Goal: Task Accomplishment & Management: Complete application form

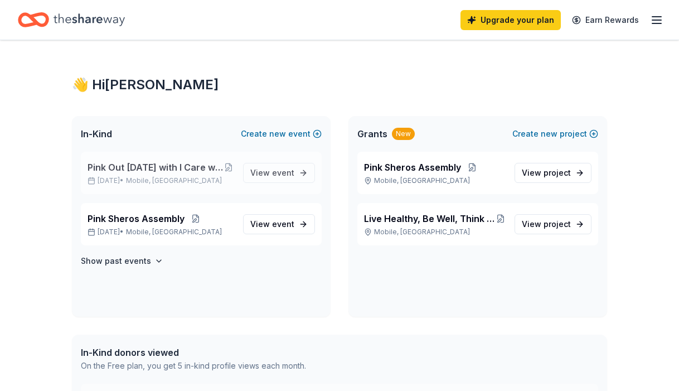
click at [185, 163] on span "Pink Out [DATE] with I Care wYou [MEDICAL_DATA] Awareness" at bounding box center [154, 166] width 135 height 13
click at [651, 14] on icon "button" at bounding box center [656, 19] width 13 height 13
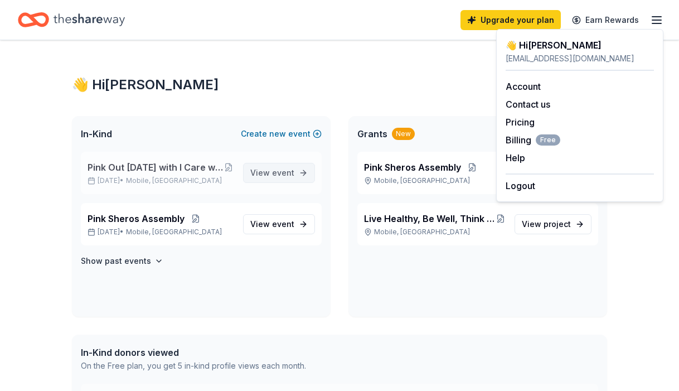
click at [266, 165] on link "View event" at bounding box center [279, 173] width 72 height 20
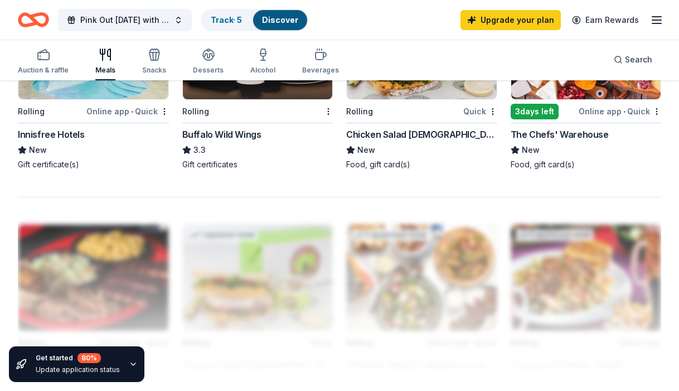
scroll to position [1044, 0]
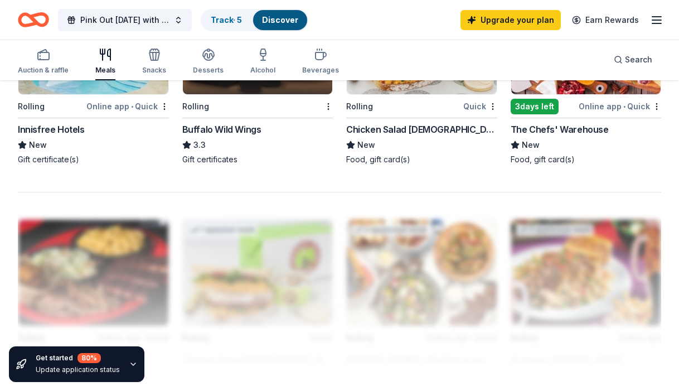
drag, startPoint x: 679, startPoint y: 274, endPoint x: 677, endPoint y: 223, distance: 50.7
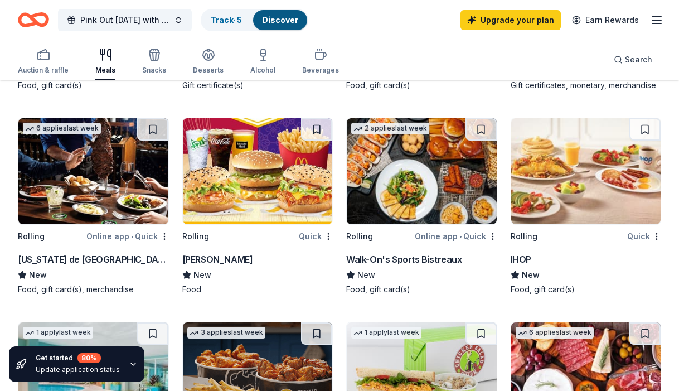
scroll to position [731, 0]
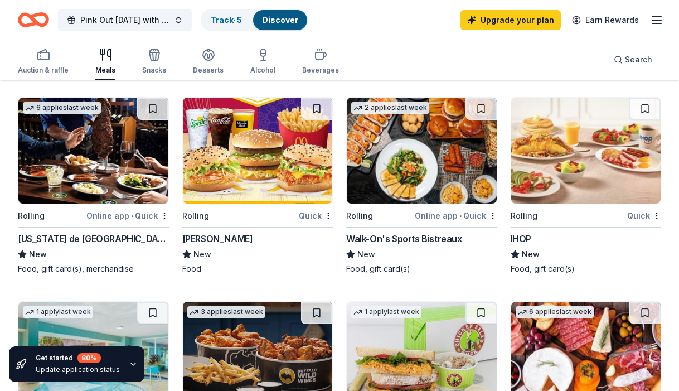
click at [268, 172] on img at bounding box center [258, 150] width 150 height 106
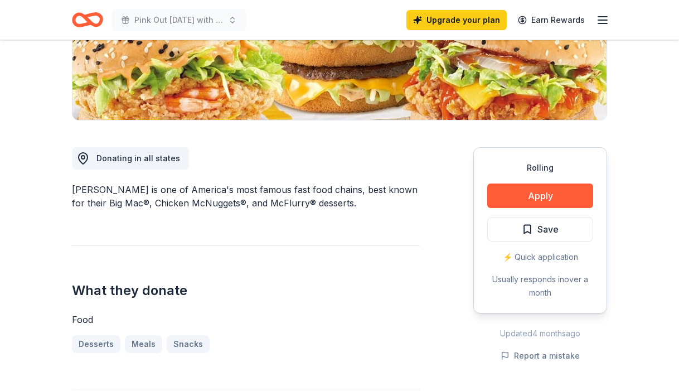
scroll to position [209, 0]
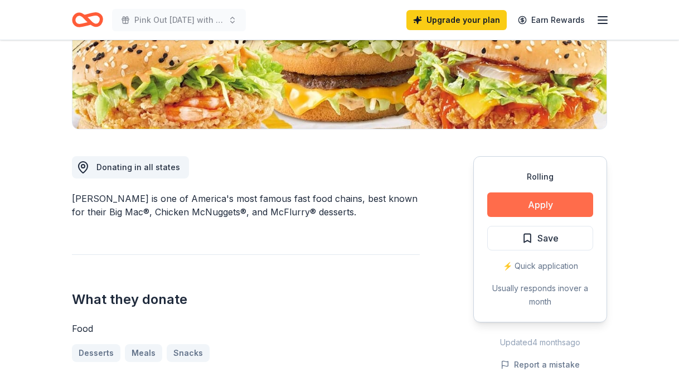
click at [555, 203] on button "Apply" at bounding box center [540, 204] width 106 height 25
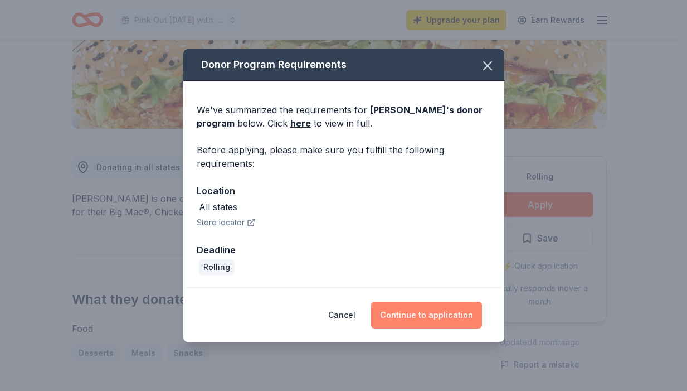
click at [424, 312] on button "Continue to application" at bounding box center [426, 314] width 111 height 27
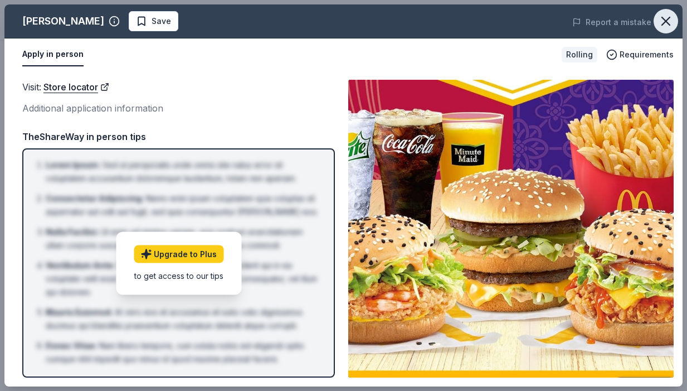
click at [670, 26] on icon "button" at bounding box center [666, 21] width 16 height 16
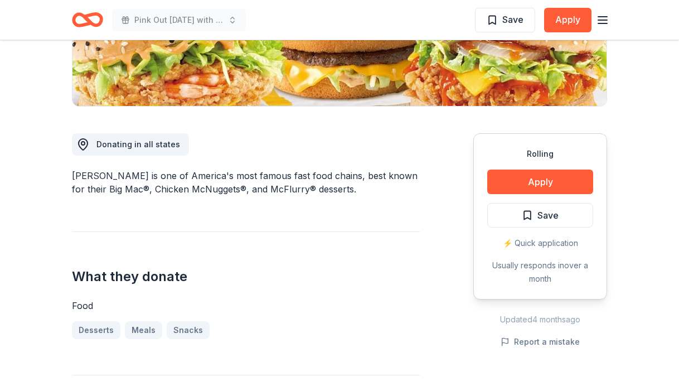
scroll to position [0, 0]
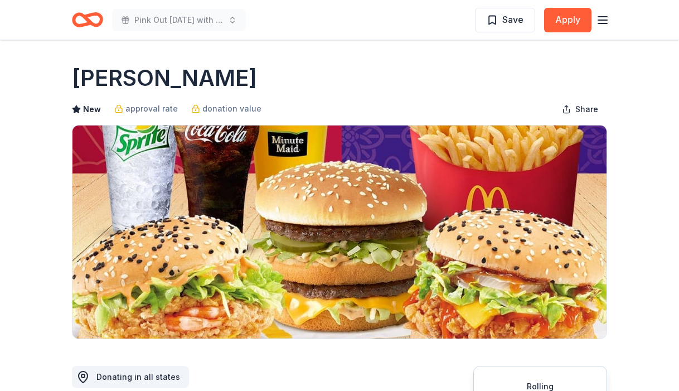
click at [606, 21] on icon "button" at bounding box center [602, 19] width 13 height 13
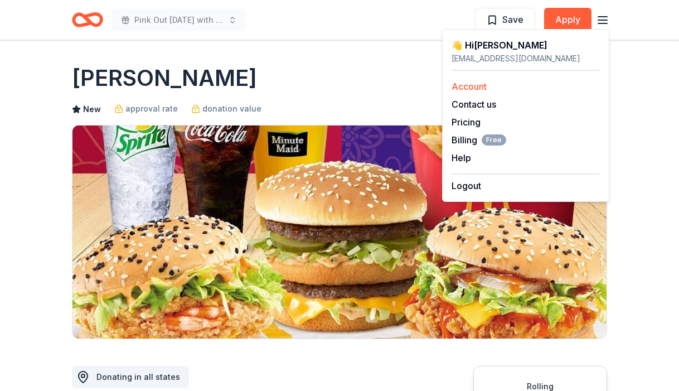
click at [474, 89] on link "Account" at bounding box center [468, 86] width 35 height 11
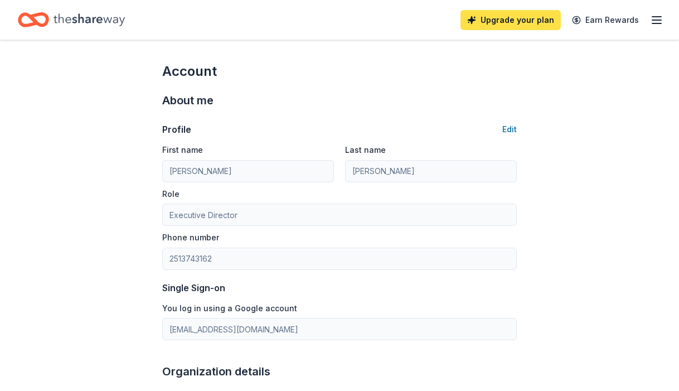
click at [516, 17] on link "Upgrade your plan" at bounding box center [510, 20] width 100 height 20
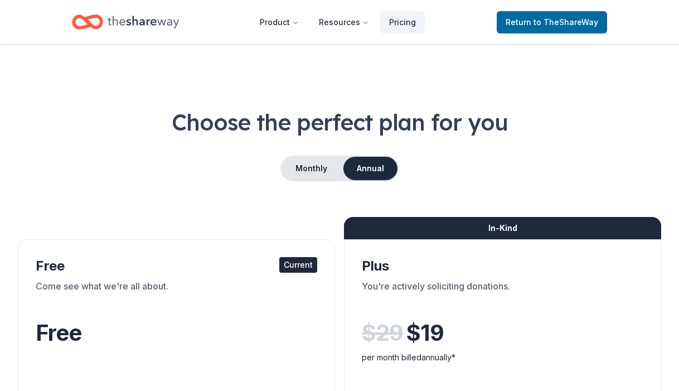
click at [152, 21] on icon "Home" at bounding box center [143, 22] width 71 height 23
click at [542, 20] on span "to TheShareWay" at bounding box center [565, 21] width 65 height 9
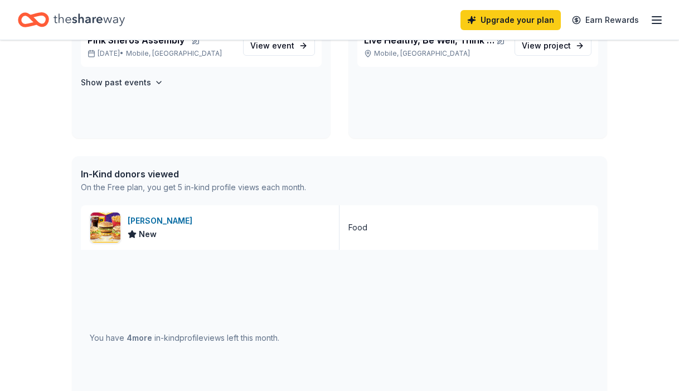
scroll to position [198, 0]
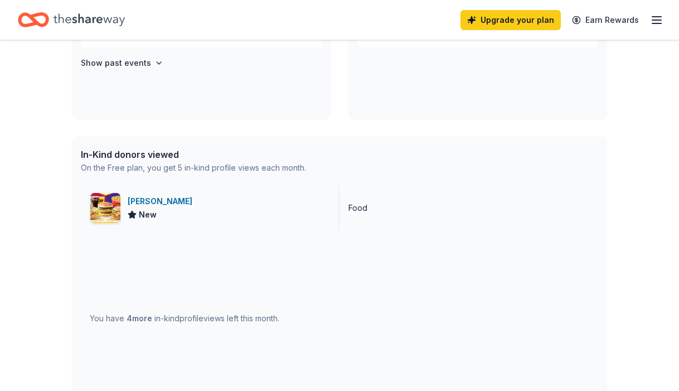
click at [114, 205] on img at bounding box center [105, 208] width 30 height 30
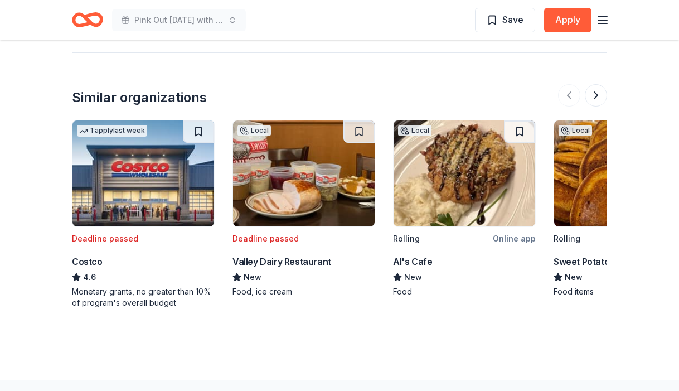
scroll to position [1072, 0]
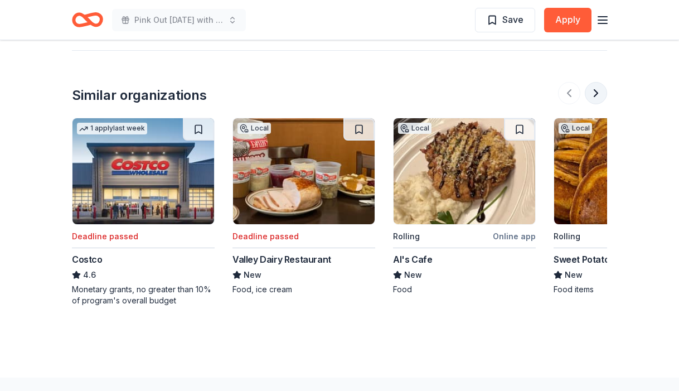
click at [598, 95] on button at bounding box center [595, 93] width 22 height 22
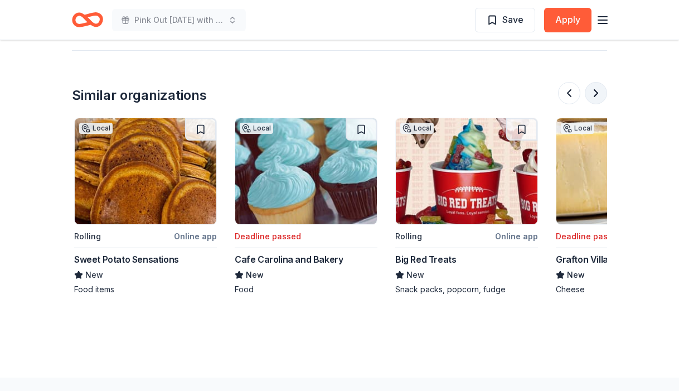
scroll to position [0, 481]
